Goal: Navigation & Orientation: Find specific page/section

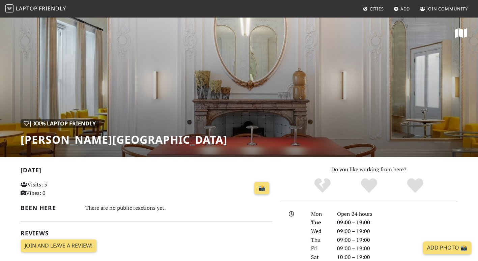
click at [424, 120] on div "| XX% Laptop Friendly Cromwell Place Café" at bounding box center [239, 87] width 478 height 140
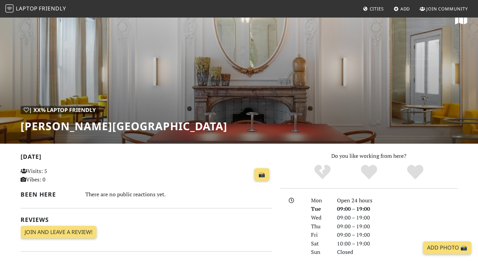
scroll to position [13, 0]
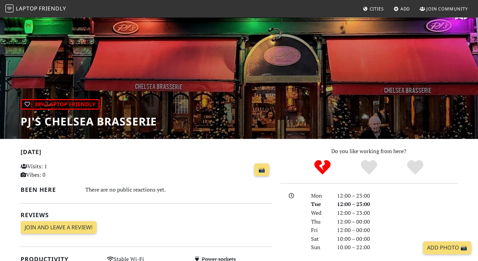
scroll to position [17, 0]
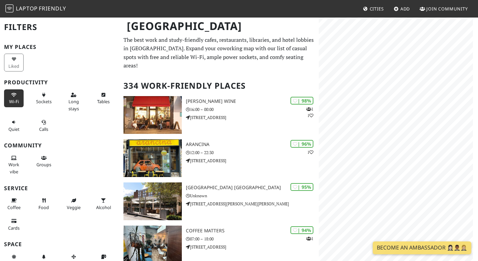
click at [13, 98] on button "Wi-Fi" at bounding box center [14, 98] width 20 height 18
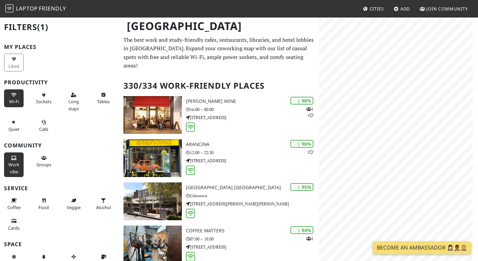
click at [12, 165] on span "Work vibe" at bounding box center [13, 168] width 11 height 13
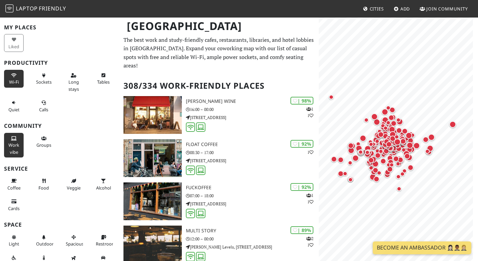
scroll to position [30, 0]
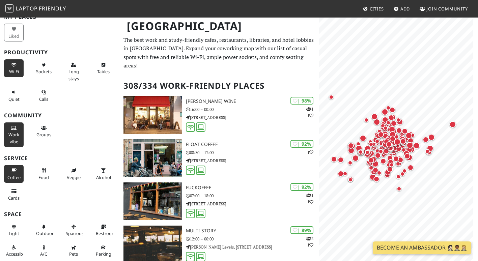
click at [12, 176] on span "Coffee" at bounding box center [13, 177] width 13 height 6
click at [14, 194] on button "Cards" at bounding box center [14, 195] width 20 height 18
